Goal: Task Accomplishment & Management: Complete application form

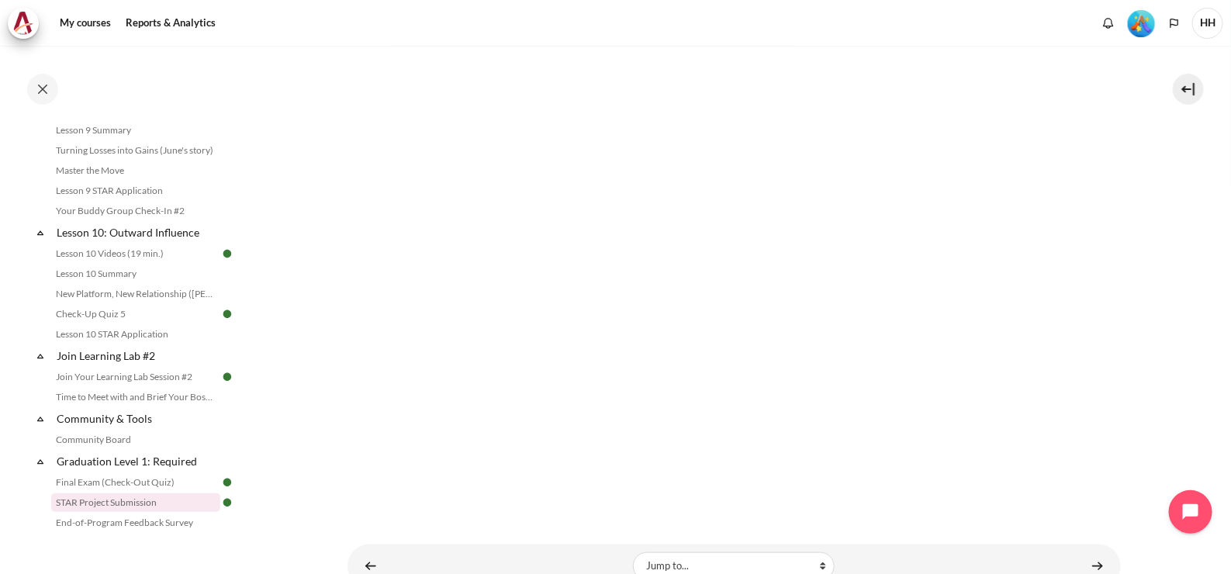
scroll to position [503, 0]
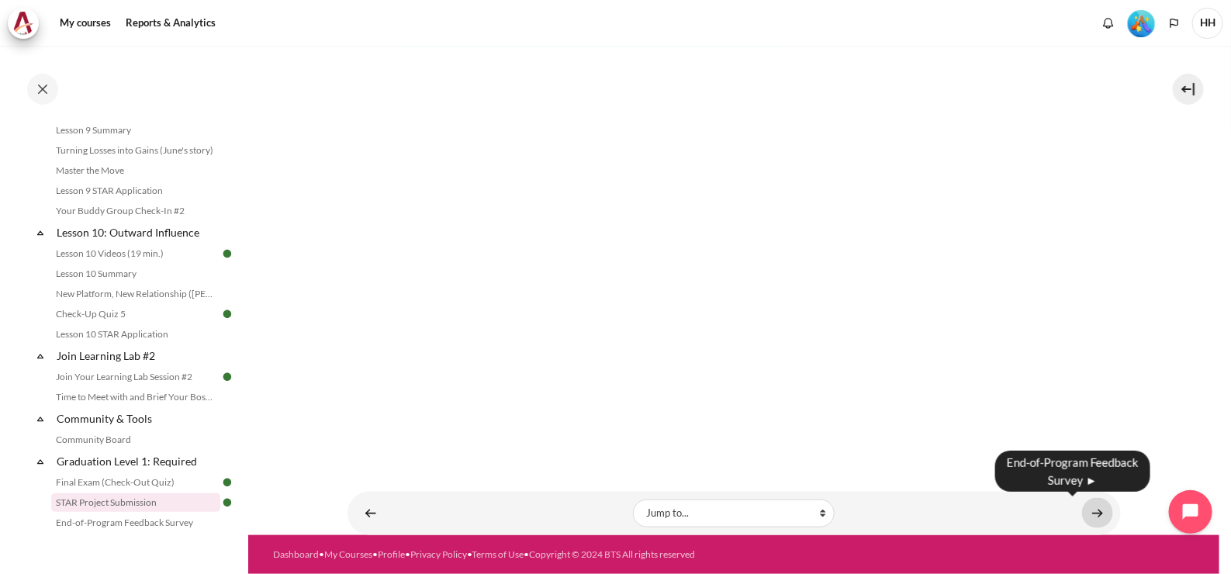
click at [1090, 512] on link "Content" at bounding box center [1097, 513] width 31 height 30
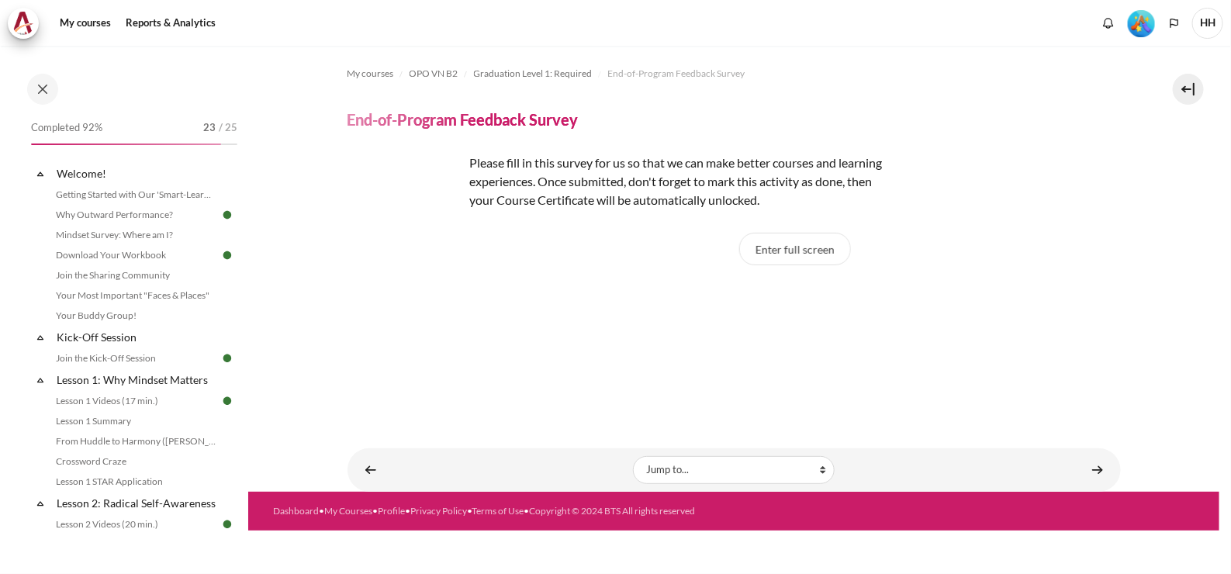
scroll to position [1598, 0]
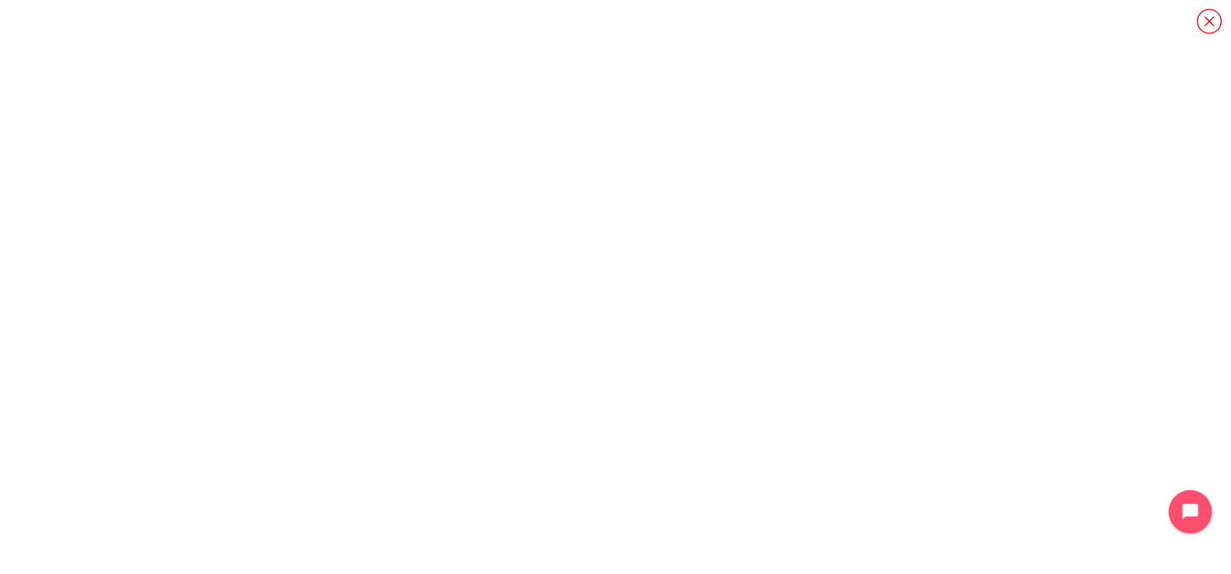
click at [1210, 22] on icon "Content" at bounding box center [1209, 21] width 27 height 27
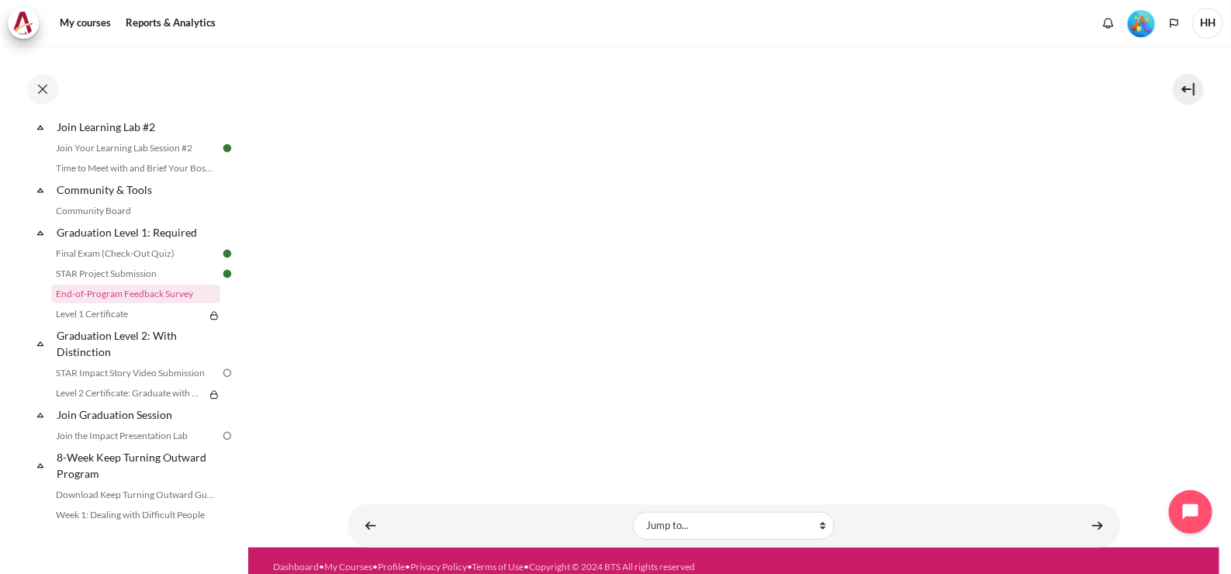
scroll to position [348, 0]
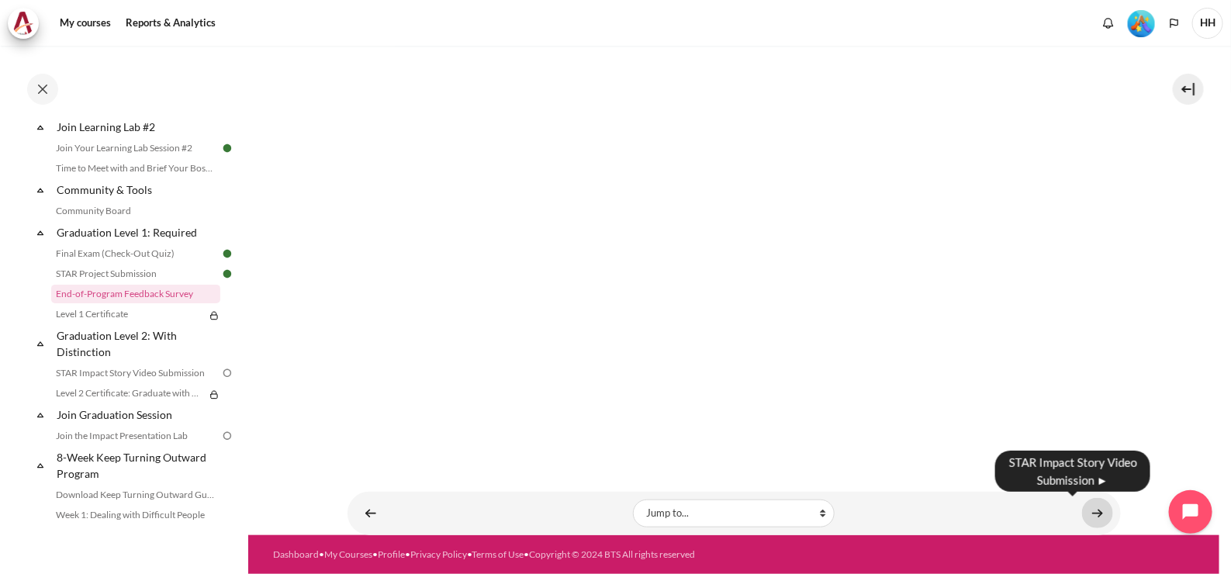
click at [1086, 513] on link "Content" at bounding box center [1097, 513] width 31 height 30
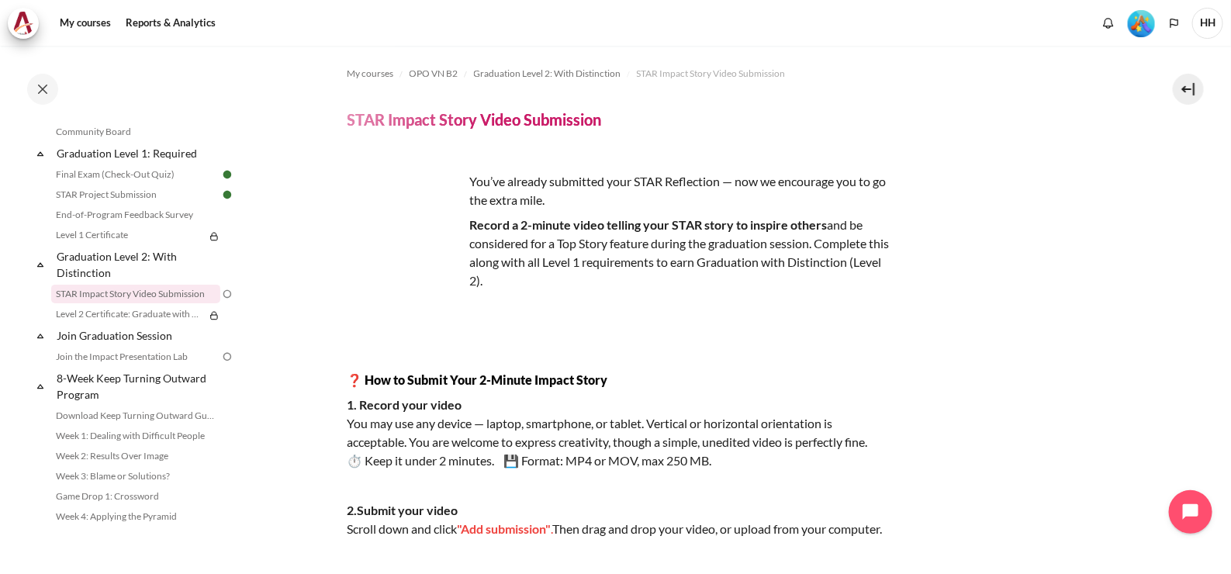
scroll to position [323, 0]
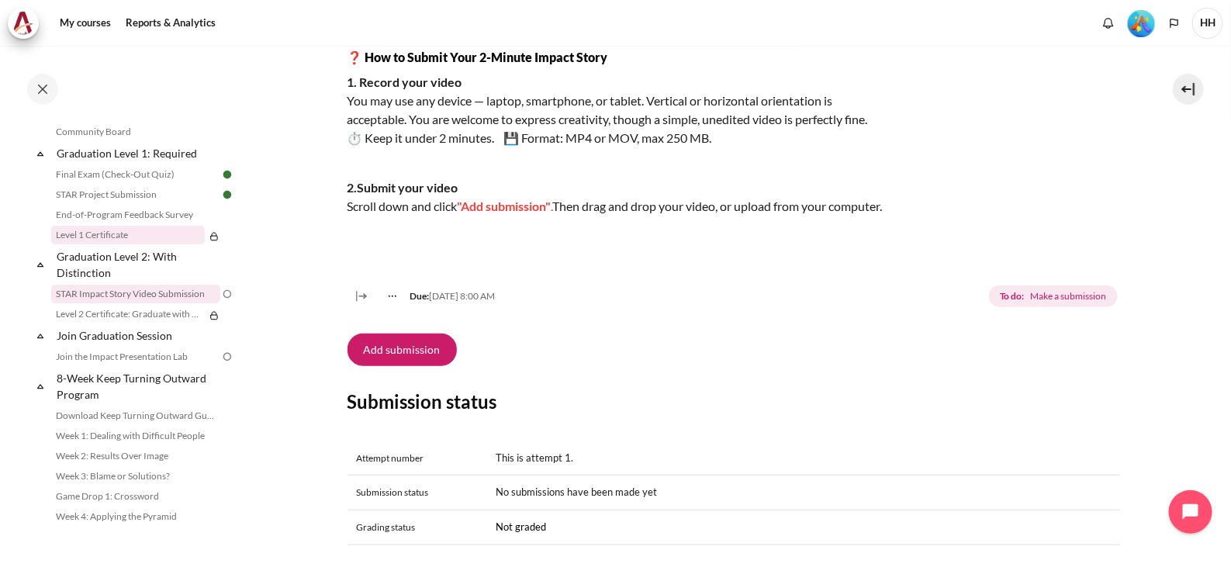
click at [131, 244] on link "Level 1 Certificate" at bounding box center [128, 235] width 154 height 19
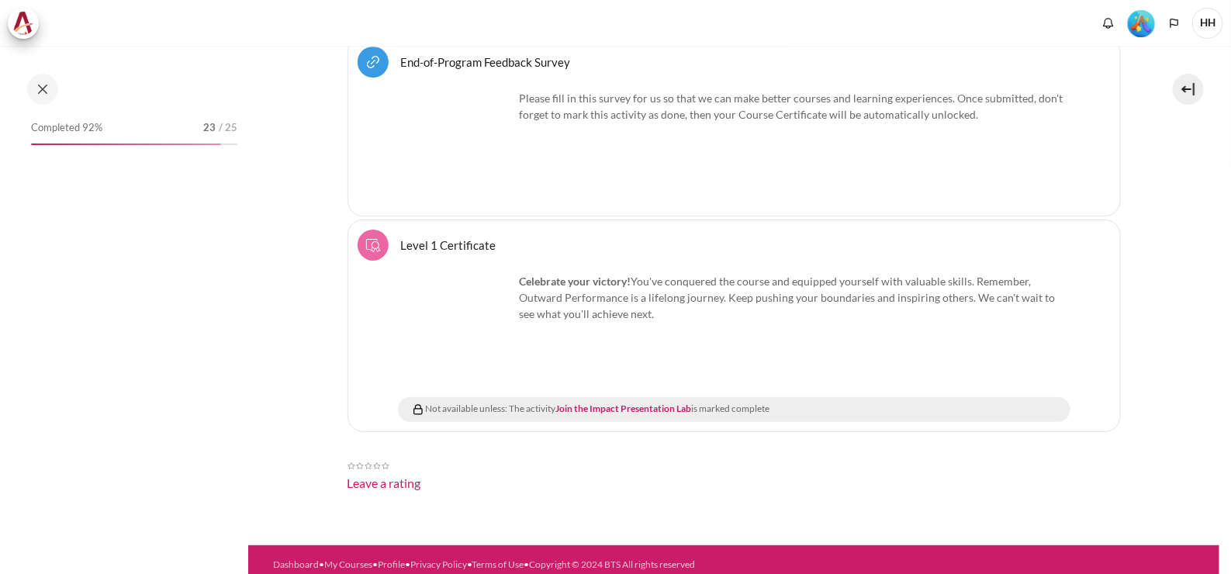
scroll to position [2445, 0]
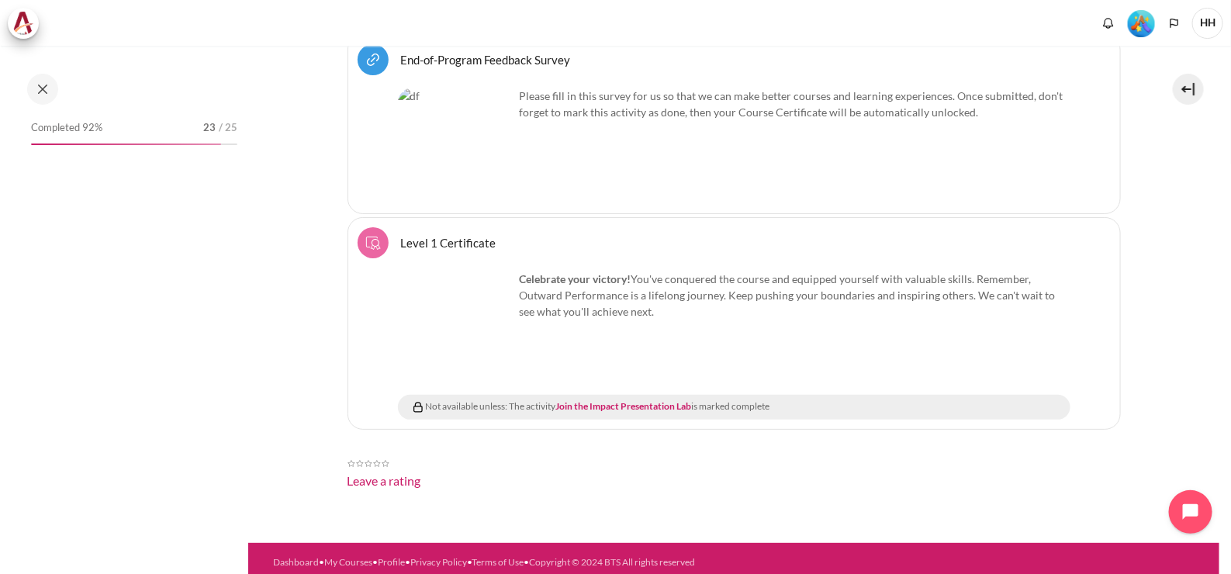
click at [387, 456] on img "Content" at bounding box center [386, 464] width 8 height 16
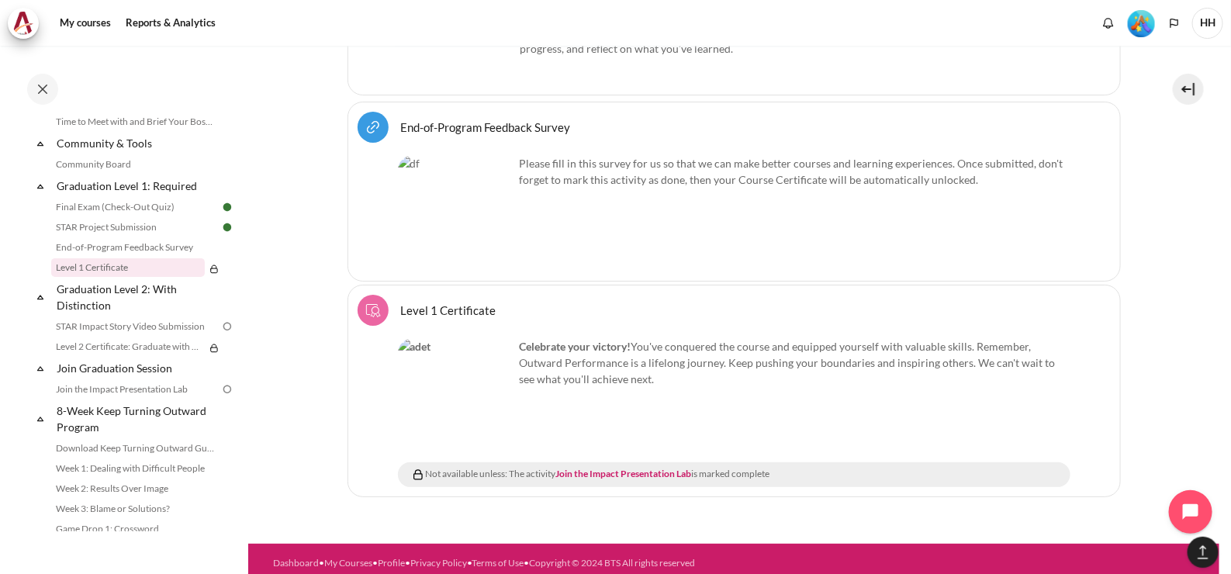
scroll to position [1652, 0]
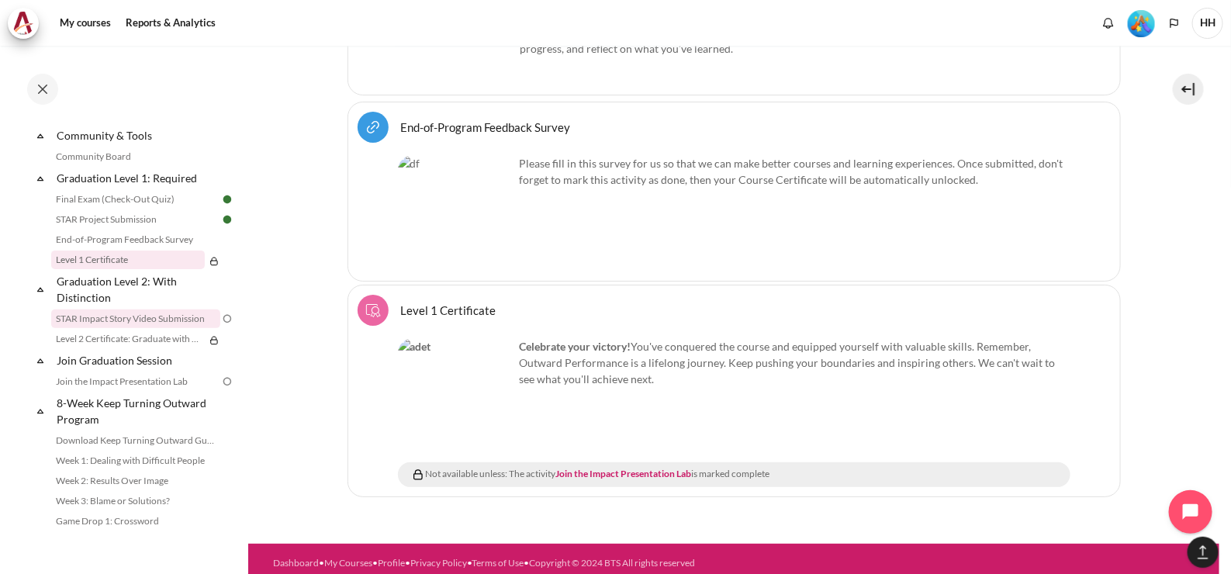
click at [133, 328] on link "STAR Impact Story Video Submission" at bounding box center [135, 318] width 169 height 19
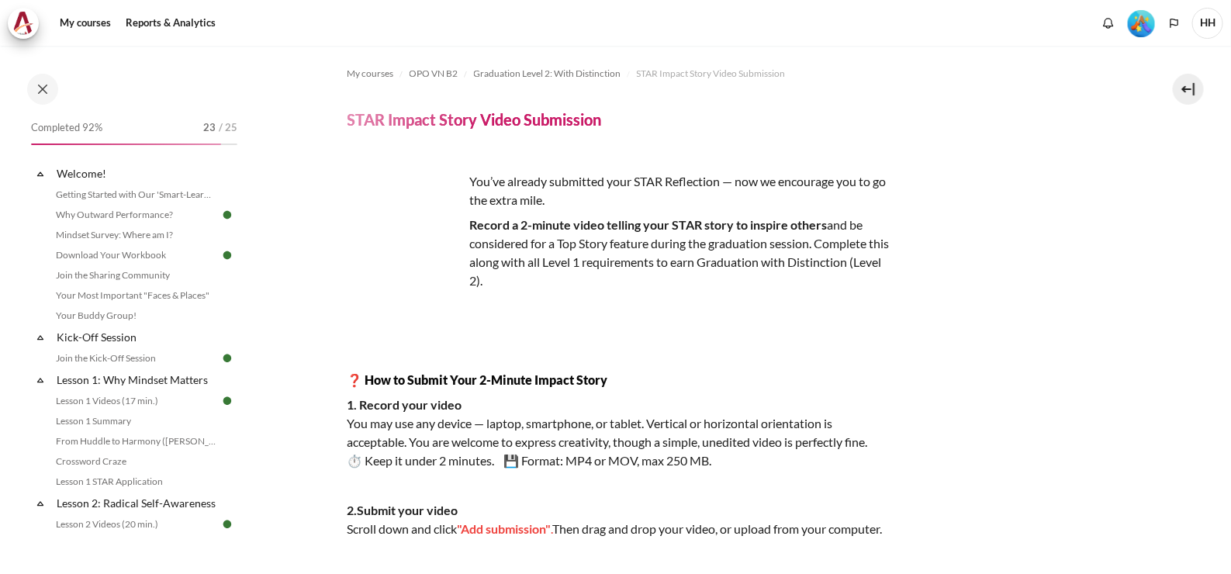
scroll to position [1677, 0]
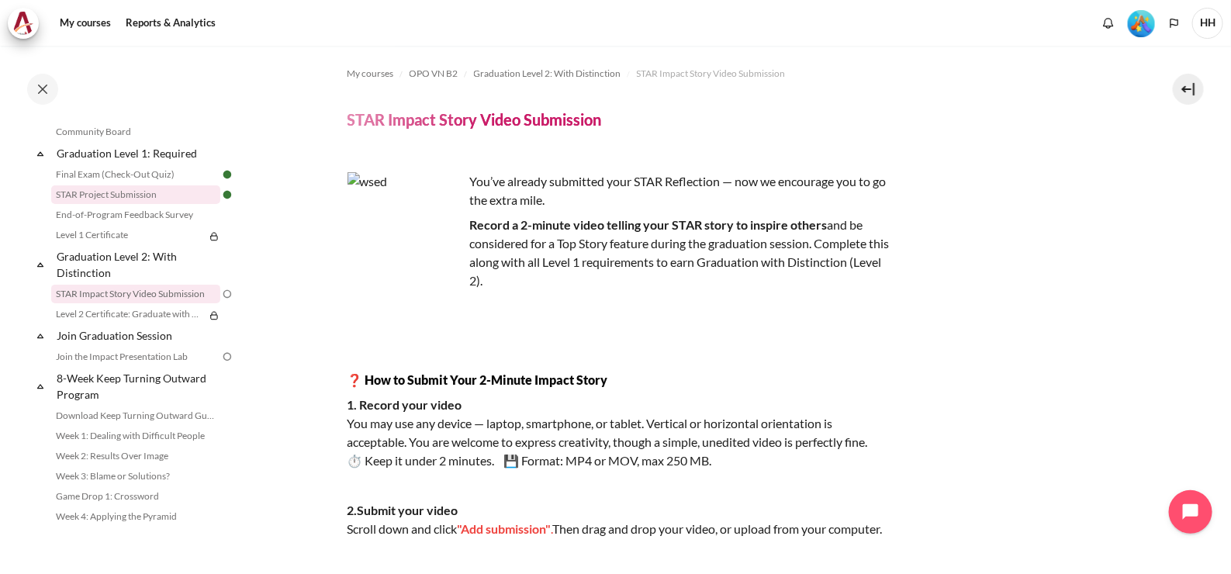
click at [147, 204] on link "STAR Project Submission" at bounding box center [135, 194] width 169 height 19
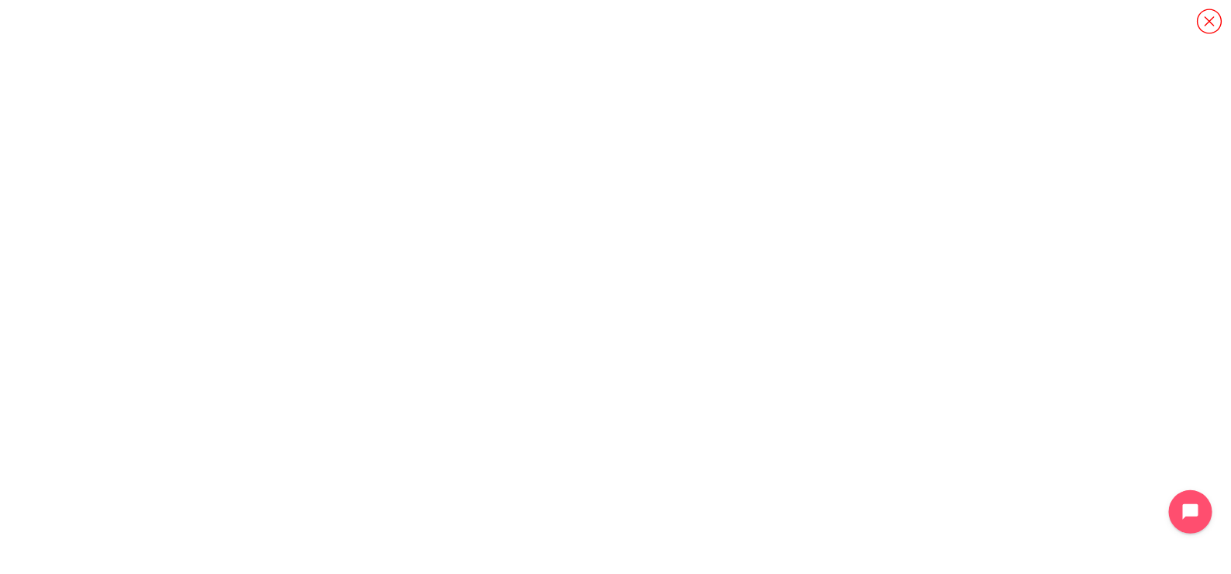
click at [1230, 346] on html "Skip to main content Open course index Completed 92% 23 / 25 Expand Collapse" at bounding box center [615, 287] width 1231 height 574
click at [1208, 22] on icon "Content" at bounding box center [1209, 21] width 27 height 27
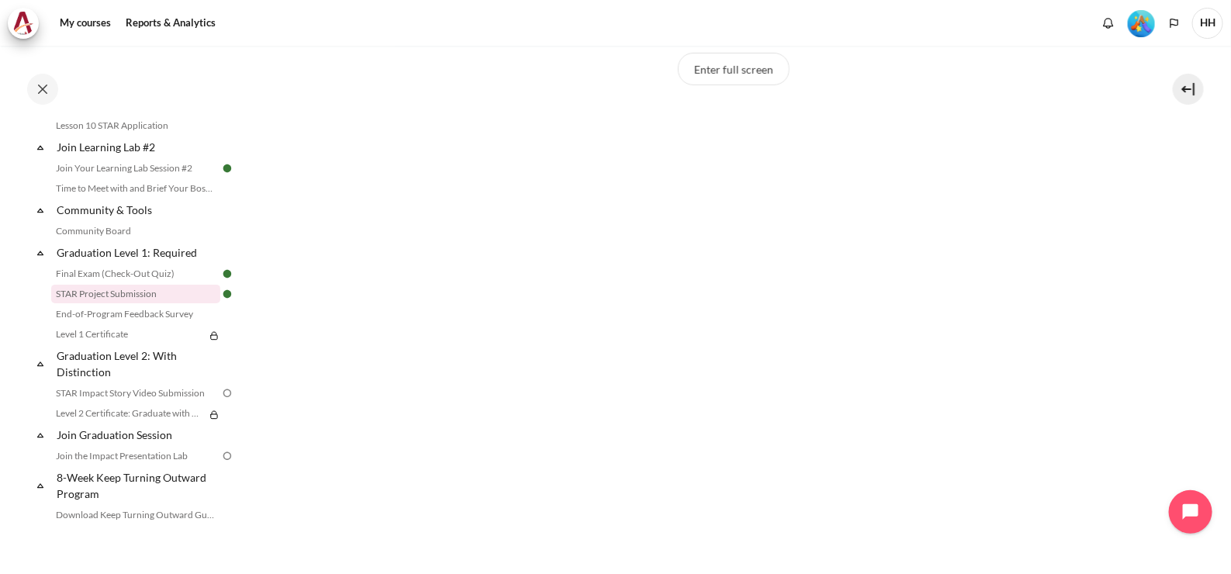
scroll to position [491, 0]
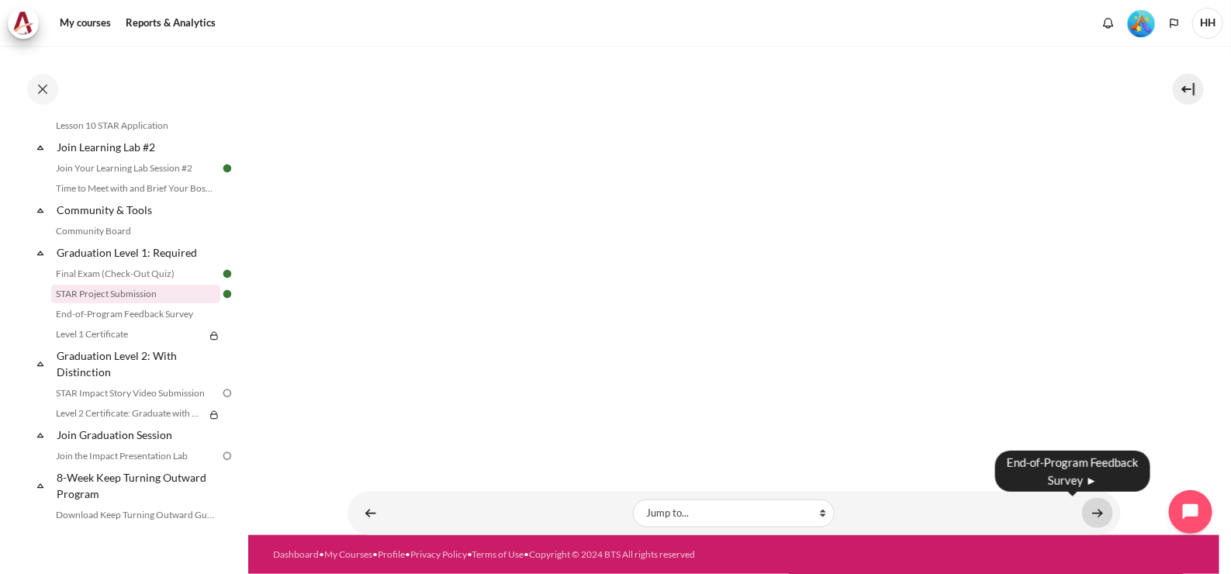
click at [1084, 518] on link "Content" at bounding box center [1097, 513] width 31 height 30
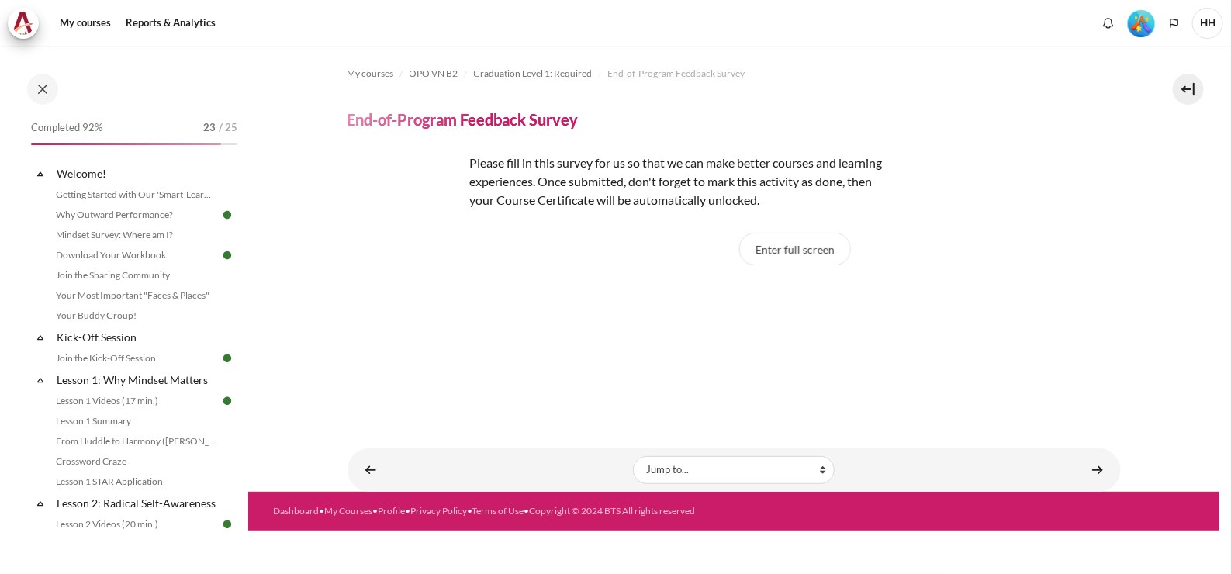
scroll to position [1598, 0]
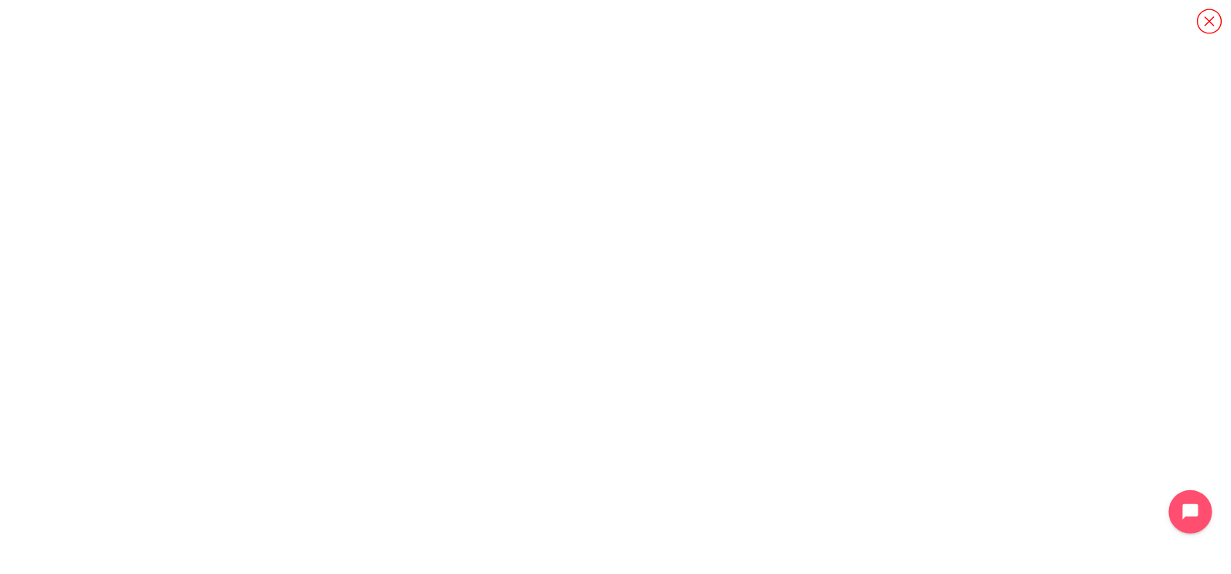
click at [1211, 21] on icon "Content" at bounding box center [1209, 21] width 27 height 27
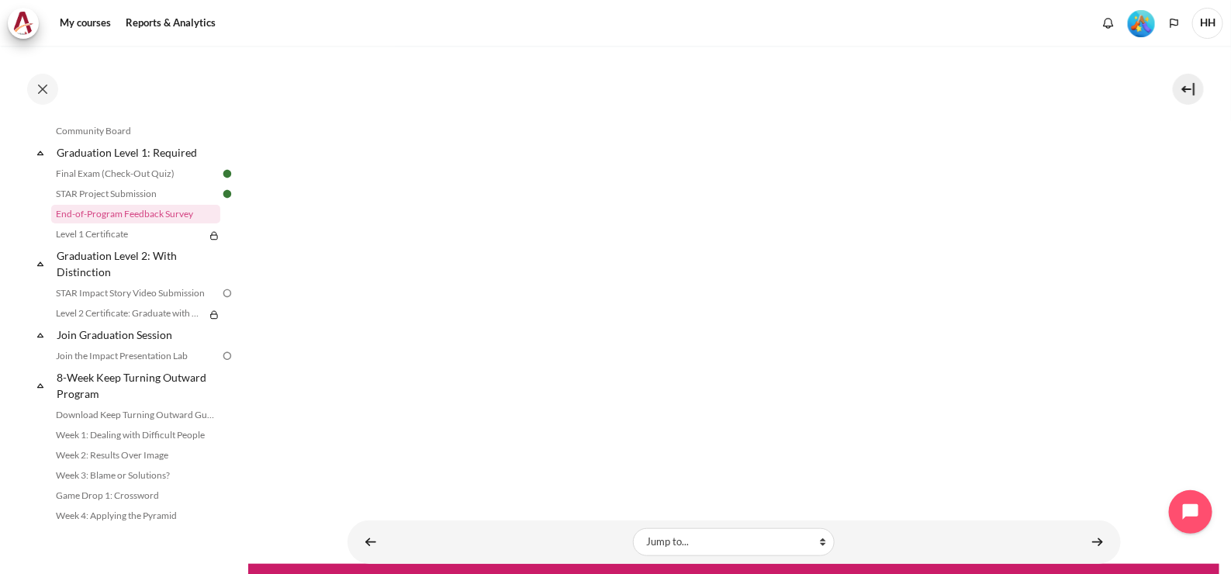
scroll to position [329, 0]
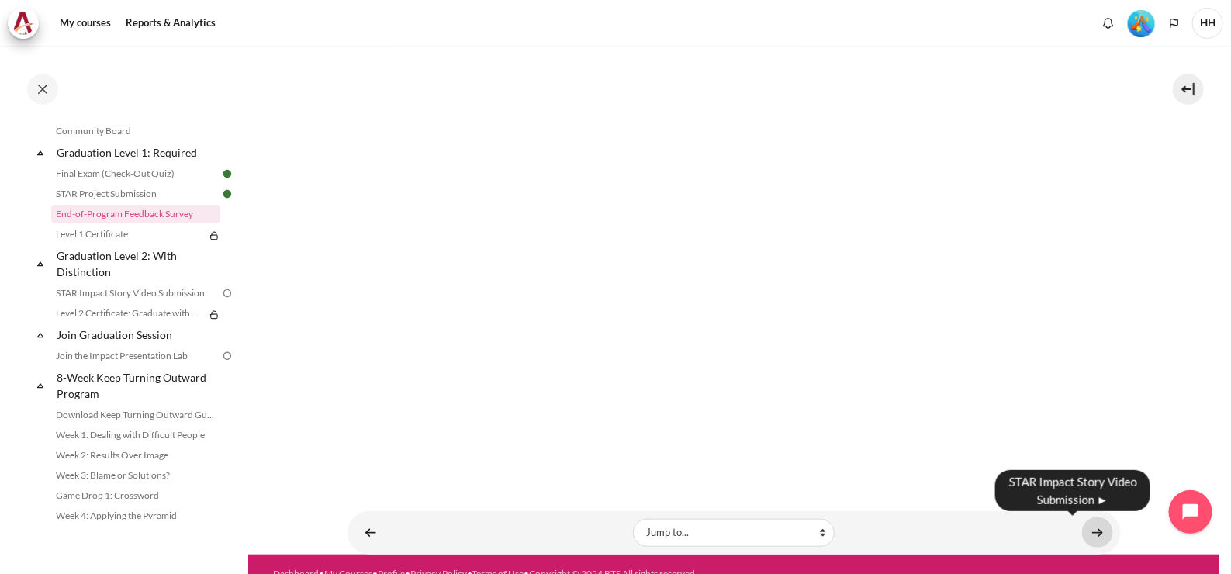
click at [1087, 533] on link "Content" at bounding box center [1097, 532] width 31 height 30
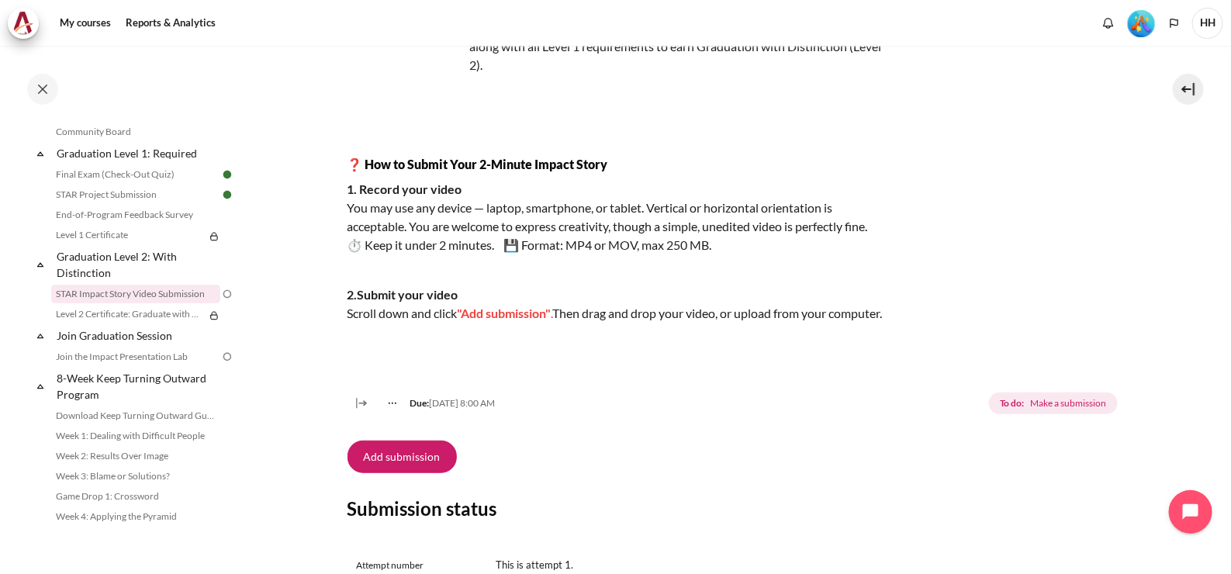
scroll to position [274, 0]
